Goal: Task Accomplishment & Management: Manage account settings

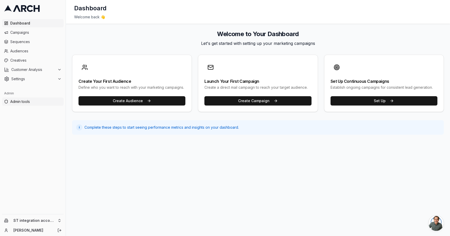
click at [30, 103] on span "Admin tools" at bounding box center [35, 101] width 51 height 5
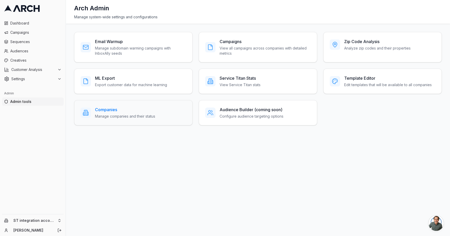
click at [123, 108] on h3 "Companies" at bounding box center [125, 109] width 60 height 6
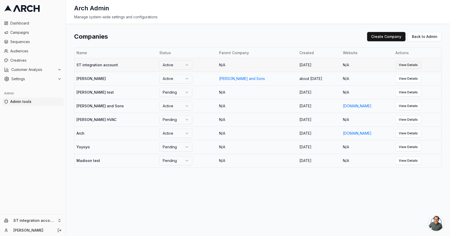
click at [400, 63] on link "View Details" at bounding box center [409, 65] width 26 height 8
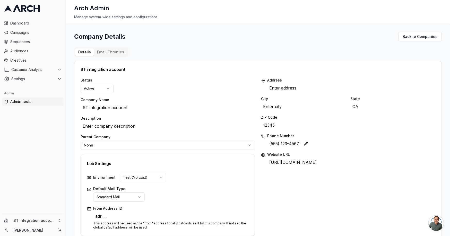
scroll to position [176, 0]
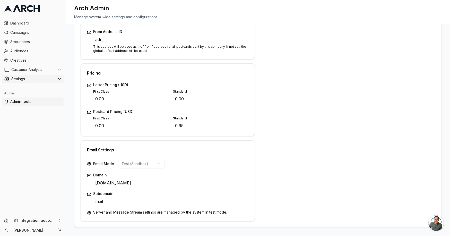
click at [39, 79] on span "Settings" at bounding box center [33, 78] width 44 height 5
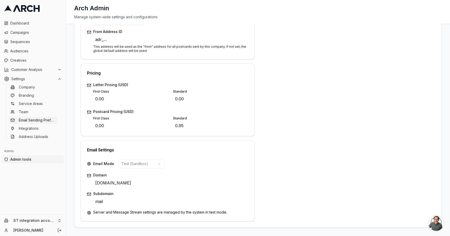
click at [37, 118] on span "Email Sending Preferences" at bounding box center [37, 119] width 37 height 5
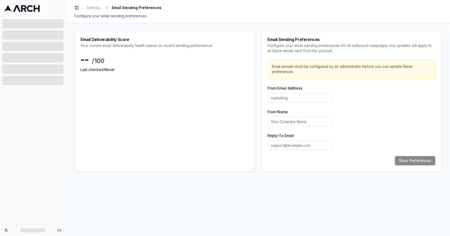
type input "hello"
type input "Arch"
type input "support@getarch.com"
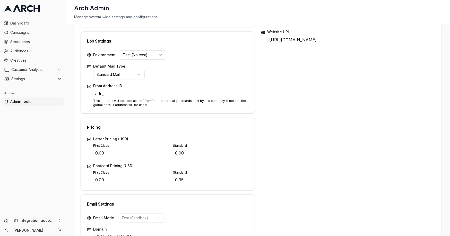
scroll to position [176, 0]
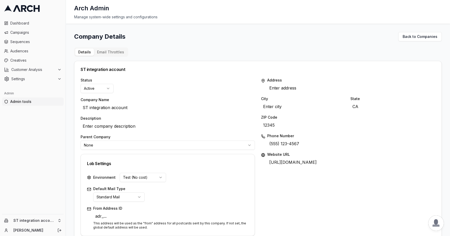
scroll to position [176, 0]
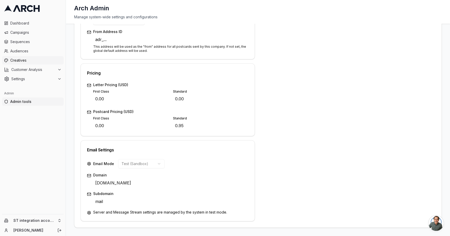
click at [48, 56] on link "Creatives" at bounding box center [33, 60] width 62 height 8
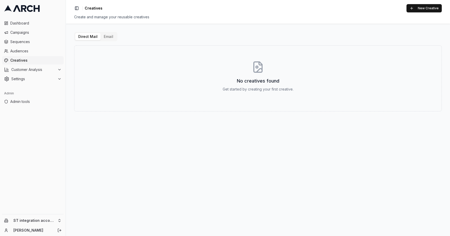
click at [112, 40] on button "Email" at bounding box center [109, 36] width 16 height 7
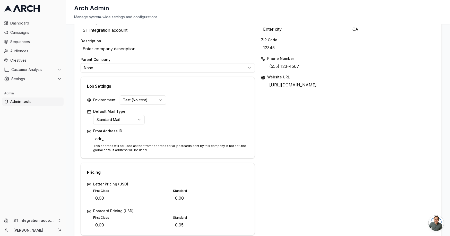
scroll to position [204, 0]
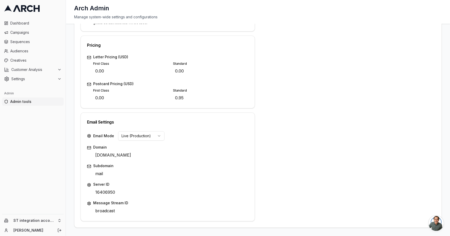
click at [274, 159] on div "Address Enter address Edit City Enter city Edit State CA Edit ZIP Code 12345 Ed…" at bounding box center [348, 47] width 174 height 348
click at [109, 172] on button "Edit" at bounding box center [109, 173] width 7 height 7
click at [238, 173] on div "Save Cancel" at bounding box center [170, 174] width 155 height 8
click at [31, 58] on span "Creatives" at bounding box center [35, 60] width 51 height 5
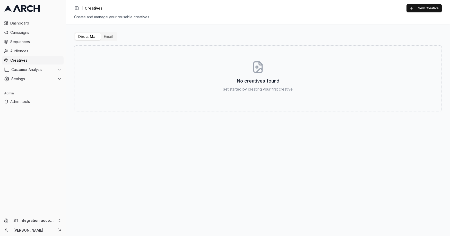
click at [104, 40] on div "Direct Mail Email" at bounding box center [95, 36] width 43 height 9
click at [111, 36] on button "Email" at bounding box center [109, 36] width 16 height 7
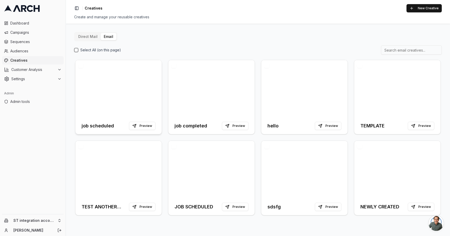
click at [135, 80] on div at bounding box center [118, 88] width 86 height 57
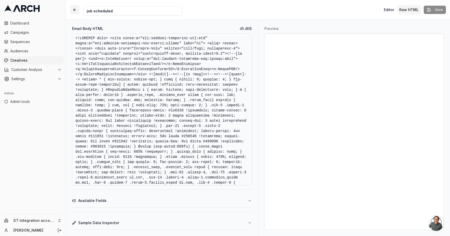
click at [72, 9] on button "button" at bounding box center [74, 9] width 9 height 9
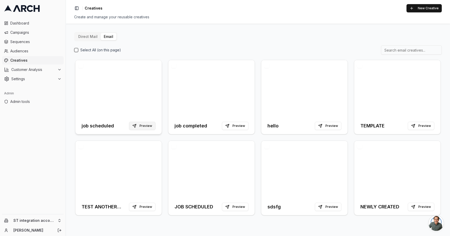
click at [150, 128] on button "Preview" at bounding box center [142, 126] width 27 height 8
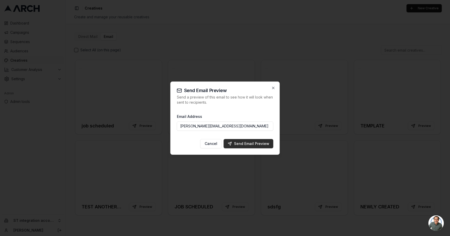
click at [235, 144] on div "Send Email Preview" at bounding box center [248, 143] width 41 height 5
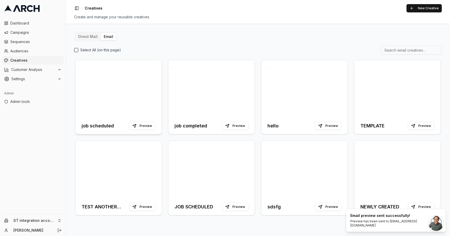
click at [123, 69] on div at bounding box center [118, 88] width 86 height 57
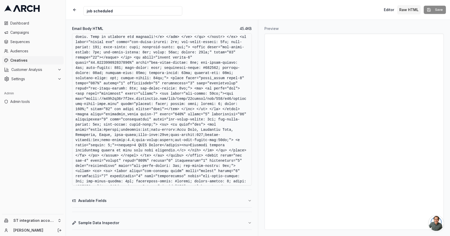
scroll to position [1491, 0]
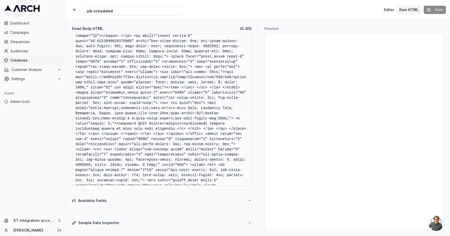
click at [181, 113] on textarea "Email Body HTML" at bounding box center [162, 109] width 180 height 152
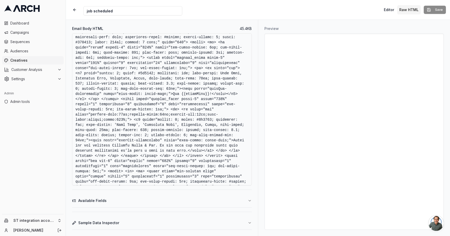
click at [179, 110] on textarea "Email Body HTML" at bounding box center [162, 109] width 180 height 152
type textarea "<!DOCTYPE html> <html xmlns:v="urn:schemas-microsoft-com:vml" xmlns:o="urn:sche…"
click at [436, 10] on button "Save" at bounding box center [435, 10] width 22 height 8
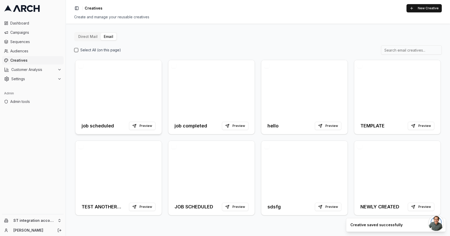
click at [139, 72] on div at bounding box center [118, 88] width 86 height 57
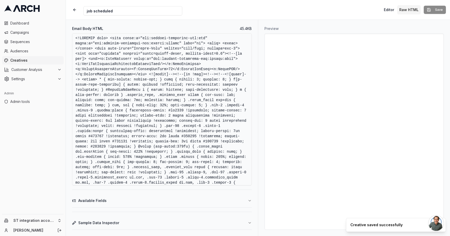
scroll to position [763, 0]
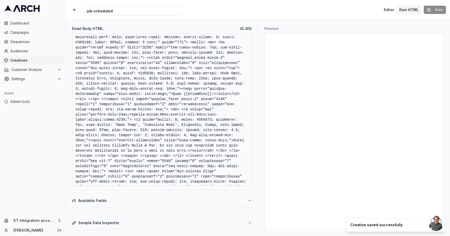
click at [182, 109] on textarea "Email Body HTML" at bounding box center [162, 109] width 180 height 152
type textarea "<!DOCTYPE html> <html xmlns:v="urn:schemas-microsoft-com:vml" xmlns:o="urn:sche…"
click at [434, 10] on button "Save" at bounding box center [435, 10] width 22 height 8
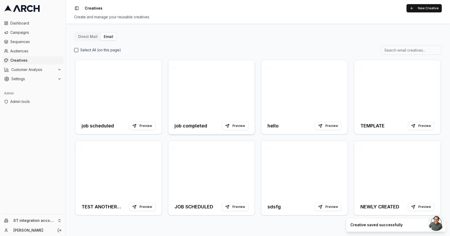
click at [191, 88] on div at bounding box center [211, 88] width 86 height 57
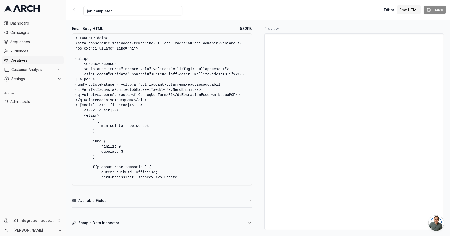
click at [192, 94] on textarea "Email Body HTML" at bounding box center [162, 109] width 180 height 152
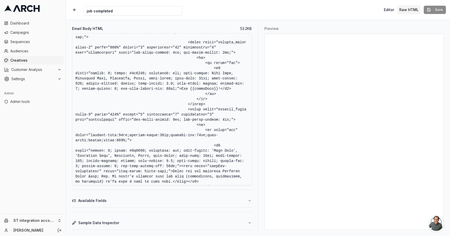
click at [187, 111] on textarea "Email Body HTML" at bounding box center [162, 109] width 180 height 152
type textarea "<!DOCTYPE html> <html xmlns:v="urn:schemas-microsoft-com:vml" xmlns:o="urn:sche…"
click at [429, 12] on button "Save" at bounding box center [435, 10] width 22 height 8
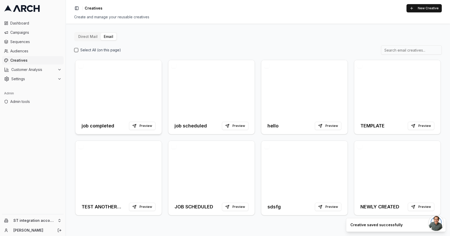
click at [124, 77] on div at bounding box center [118, 88] width 86 height 57
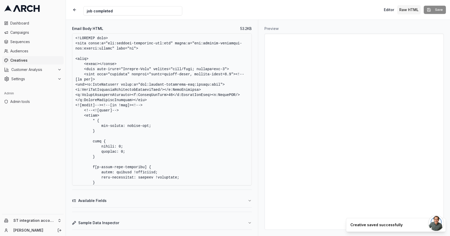
scroll to position [1850, 0]
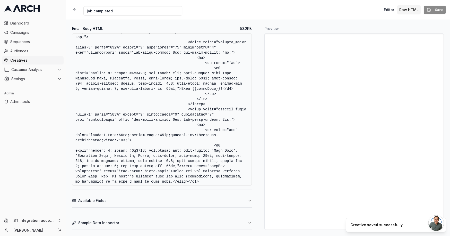
click at [190, 110] on textarea "Email Body HTML" at bounding box center [162, 109] width 180 height 152
type textarea "<!DOCTYPE html> <html xmlns:v="urn:schemas-microsoft-com:vml" xmlns:o="urn:sche…"
click at [432, 11] on button "Save" at bounding box center [435, 10] width 22 height 8
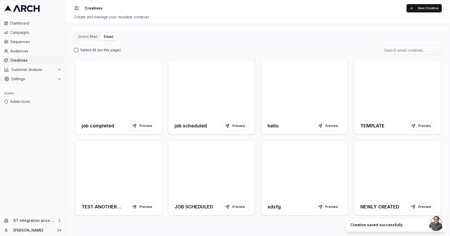
click at [33, 83] on div "Dashboard Campaigns Sequences Audiences Creatives Customer Analysis Settings" at bounding box center [33, 51] width 66 height 68
click at [34, 79] on span "Settings" at bounding box center [33, 78] width 44 height 5
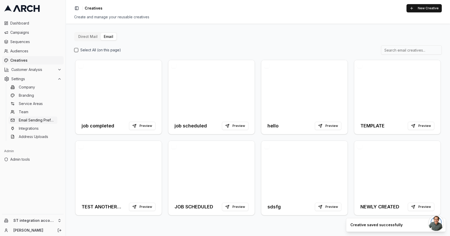
click at [39, 118] on span "Email Sending Preferences" at bounding box center [37, 119] width 37 height 5
